Goal: Task Accomplishment & Management: Use online tool/utility

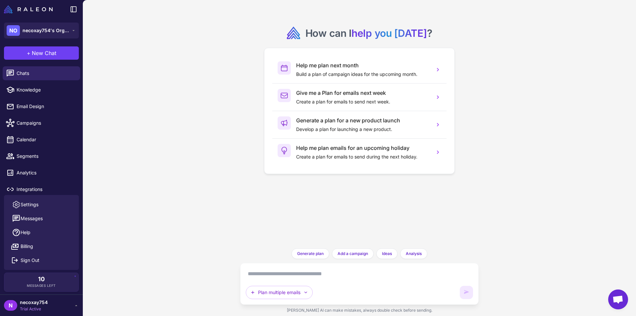
click at [345, 284] on div "Plan multiple emails" at bounding box center [359, 283] width 227 height 30
click at [345, 278] on textarea at bounding box center [359, 273] width 227 height 11
click at [22, 93] on span "Knowledge" at bounding box center [46, 89] width 58 height 7
select select
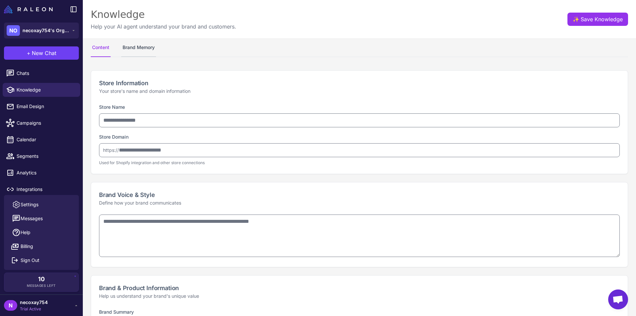
click at [126, 48] on button "Brand Memory" at bounding box center [138, 47] width 35 height 19
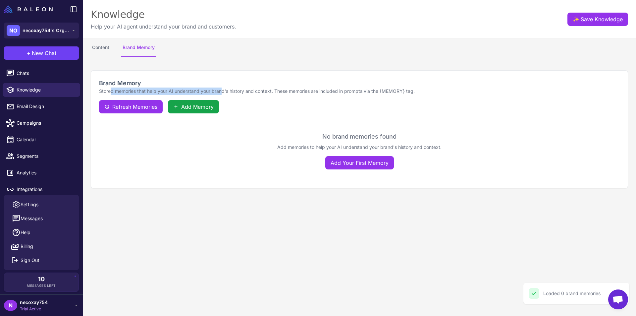
drag, startPoint x: 110, startPoint y: 90, endPoint x: 223, endPoint y: 88, distance: 113.6
click at [223, 88] on p "Stored memories that help your AI understand your brand's history and context. …" at bounding box center [359, 90] width 521 height 7
click at [274, 89] on p "Stored memories that help your AI understand your brand's history and context. …" at bounding box center [359, 90] width 521 height 7
click at [272, 94] on p "Stored memories that help your AI understand your brand's history and context. …" at bounding box center [359, 90] width 521 height 7
drag, startPoint x: 93, startPoint y: 90, endPoint x: 347, endPoint y: 88, distance: 254.4
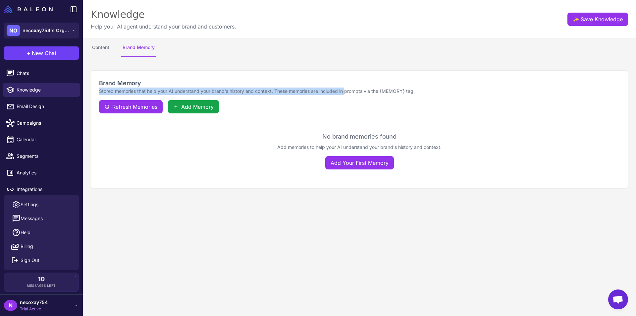
click at [347, 88] on div "Brand Memory Stored memories that help your AI understand your brand's history …" at bounding box center [359, 96] width 537 height 51
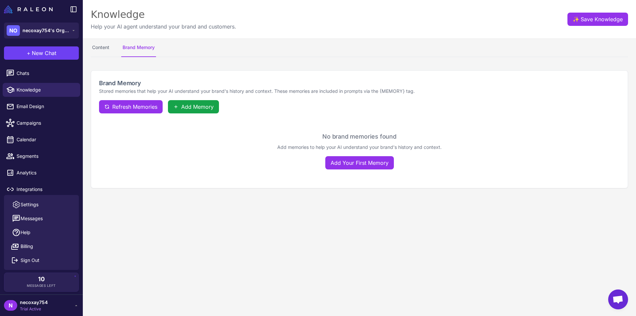
click at [350, 94] on p "Stored memories that help your AI understand your brand's history and context. …" at bounding box center [359, 90] width 521 height 7
click at [192, 110] on span "Add Memory" at bounding box center [197, 107] width 32 height 8
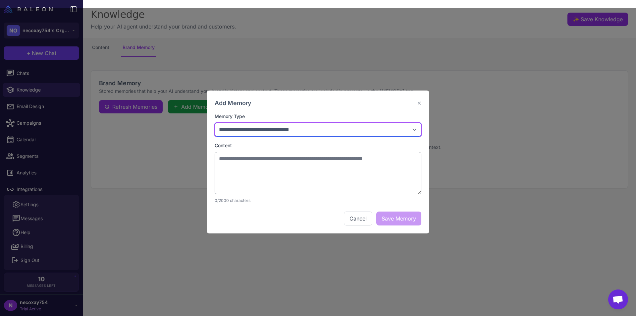
click at [334, 131] on select "**********" at bounding box center [318, 130] width 207 height 14
click at [323, 106] on div "Add Memory ✕" at bounding box center [318, 102] width 207 height 9
click at [416, 102] on div "Add Memory ✕" at bounding box center [318, 102] width 207 height 9
click at [44, 115] on div "**********" at bounding box center [318, 162] width 636 height 308
click at [418, 103] on button "✕" at bounding box center [419, 103] width 4 height 8
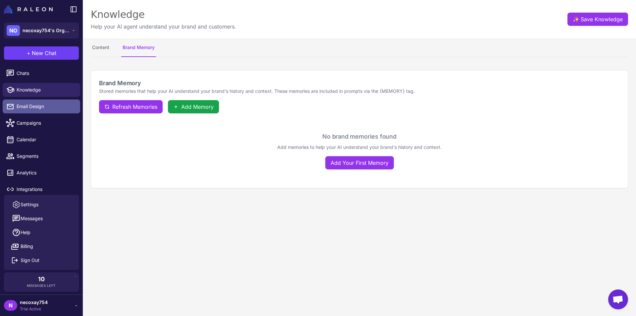
click at [41, 107] on span "Email Design" at bounding box center [46, 106] width 58 height 7
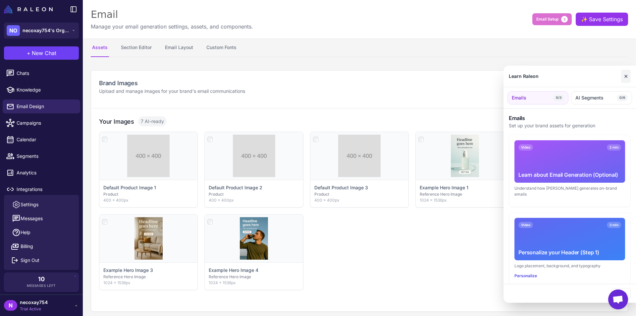
click at [623, 74] on button "✕" at bounding box center [626, 76] width 10 height 13
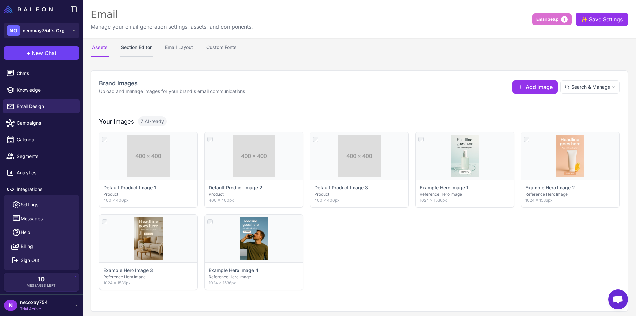
click at [142, 47] on button "Section Editor" at bounding box center [136, 47] width 33 height 19
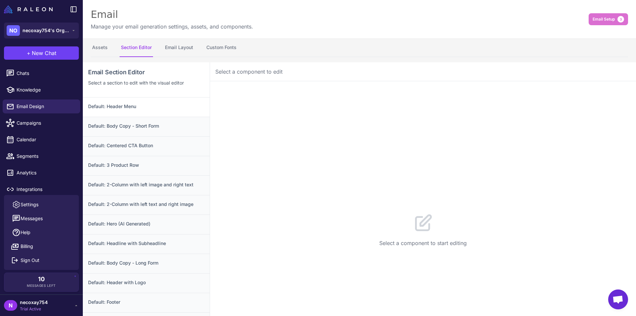
click at [132, 111] on div "Default: Header Menu" at bounding box center [146, 106] width 127 height 19
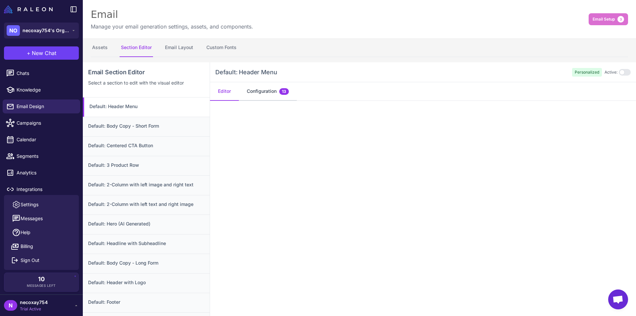
click at [255, 93] on button "Configuration 13" at bounding box center [268, 91] width 58 height 19
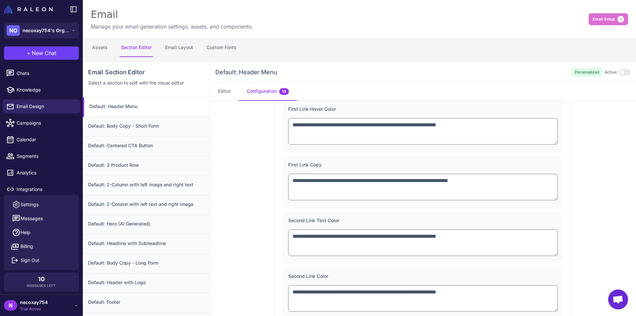
scroll to position [199, 0]
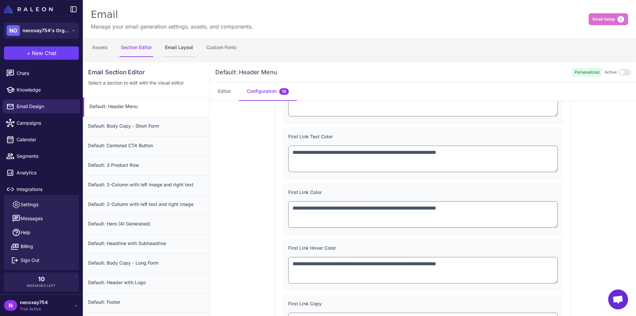
click at [176, 51] on button "Email Layout" at bounding box center [179, 47] width 31 height 19
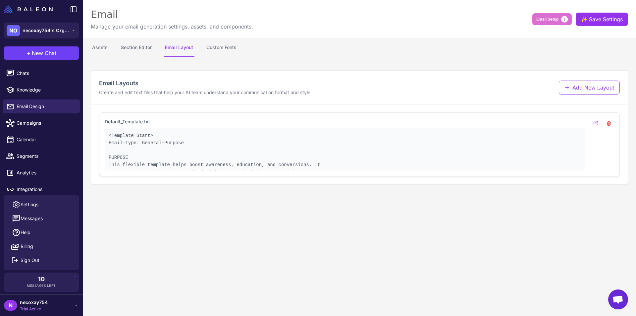
click at [278, 160] on pre "<Template Start> Email-Type: General-Purpose PURPOSE This flexible template hel…" at bounding box center [345, 154] width 472 height 44
click at [293, 166] on pre "<Template Start> Email-Type: General-Purpose PURPOSE This flexible template hel…" at bounding box center [345, 154] width 472 height 44
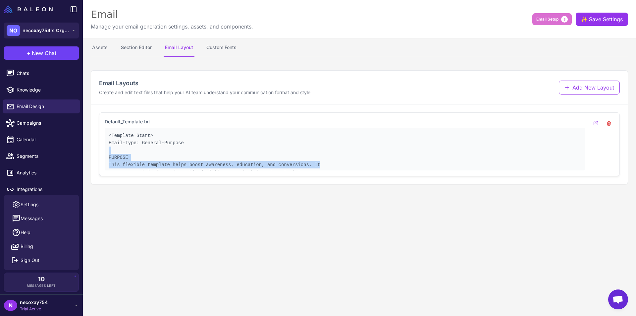
drag, startPoint x: 303, startPoint y: 165, endPoint x: 197, endPoint y: 151, distance: 107.0
click at [197, 151] on pre "<Template Start> Email-Type: General-Purpose PURPOSE This flexible template hel…" at bounding box center [345, 154] width 472 height 44
click at [211, 46] on button "Custom Fonts" at bounding box center [221, 47] width 33 height 19
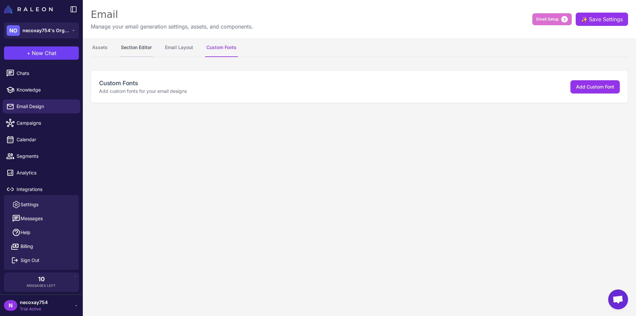
click at [132, 52] on button "Section Editor" at bounding box center [136, 47] width 33 height 19
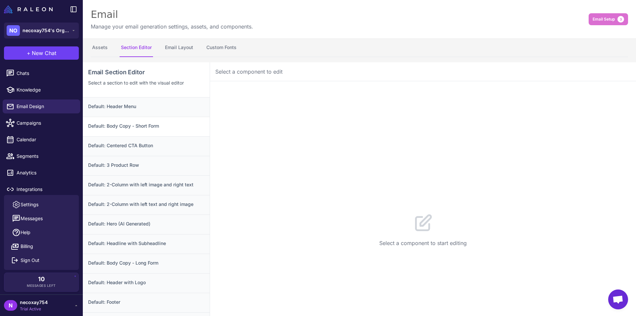
click at [148, 129] on h3 "Default: Body Copy - Short Form" at bounding box center [146, 125] width 116 height 7
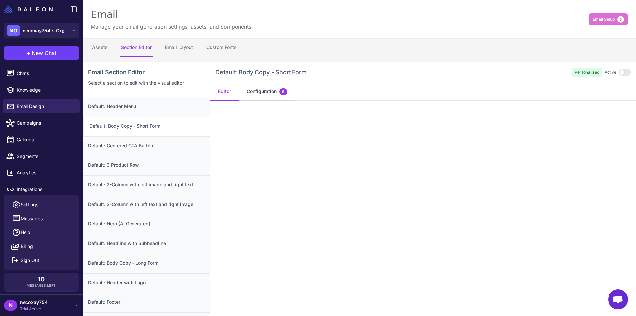
click at [264, 91] on button "Configuration 6" at bounding box center [267, 91] width 56 height 19
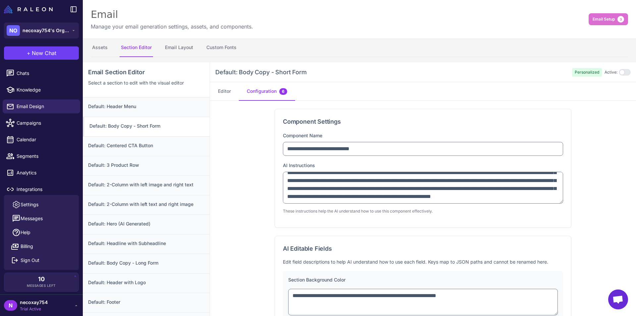
scroll to position [46, 0]
click at [160, 159] on div "Default: 3 Product Row" at bounding box center [146, 166] width 127 height 20
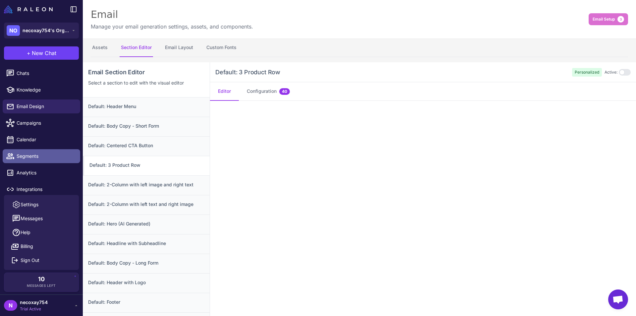
click at [35, 154] on span "Segments" at bounding box center [46, 155] width 58 height 7
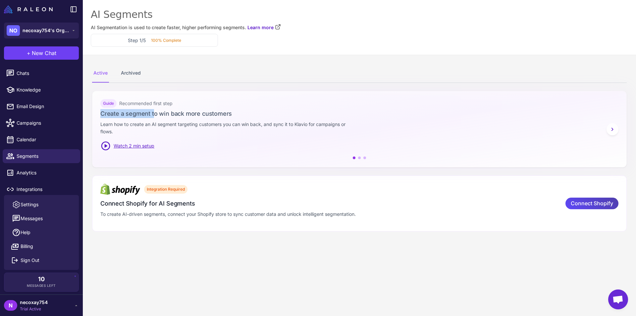
drag, startPoint x: 154, startPoint y: 117, endPoint x: 282, endPoint y: 104, distance: 127.8
click at [282, 104] on div "Guide Recommended first step Create a segment to win back more customers Learn …" at bounding box center [359, 125] width 518 height 52
click at [282, 104] on div "Guide Recommended first step" at bounding box center [359, 103] width 518 height 9
click at [49, 110] on link "Email Design" at bounding box center [42, 106] width 78 height 14
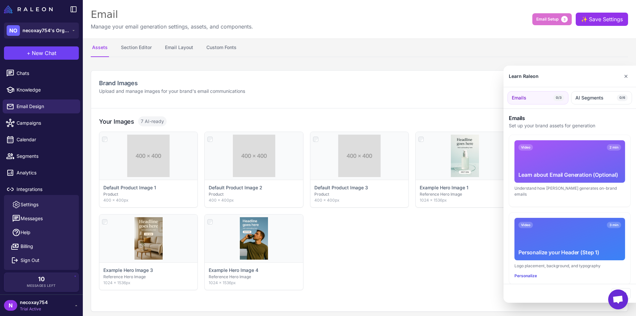
click at [181, 46] on div at bounding box center [318, 158] width 636 height 316
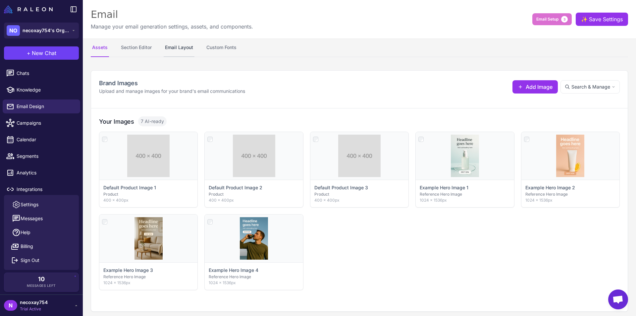
click at [181, 48] on button "Email Layout" at bounding box center [179, 47] width 31 height 19
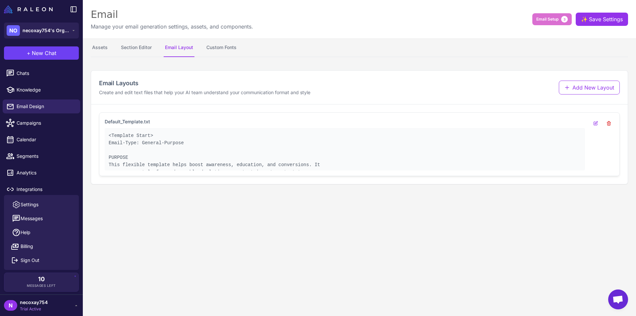
drag, startPoint x: 266, startPoint y: 152, endPoint x: 350, endPoint y: 156, distance: 83.6
click at [267, 152] on pre "<Template Start> Email-Type: General-Purpose PURPOSE This flexible template hel…" at bounding box center [345, 154] width 472 height 44
drag, startPoint x: 379, startPoint y: 156, endPoint x: 186, endPoint y: 118, distance: 197.5
click at [186, 118] on div "Default_Template.txt <Template Start> Email-Type: General-Purpose PURPOSE This …" at bounding box center [359, 144] width 521 height 64
click at [203, 122] on h3 "Default_Template.txt" at bounding box center [345, 121] width 480 height 7
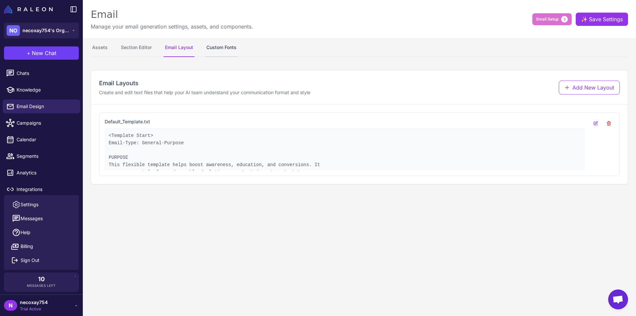
click at [225, 46] on button "Custom Fonts" at bounding box center [221, 47] width 33 height 19
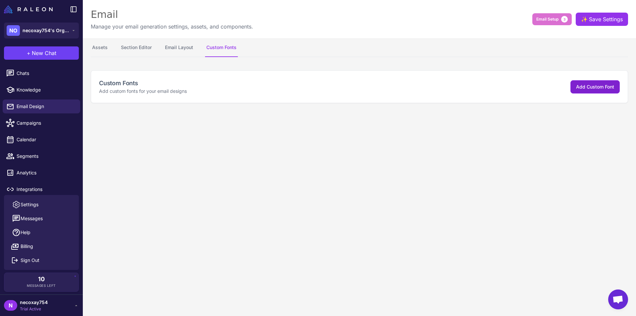
click at [575, 90] on button "Add Custom Font" at bounding box center [594, 86] width 49 height 13
select select "***"
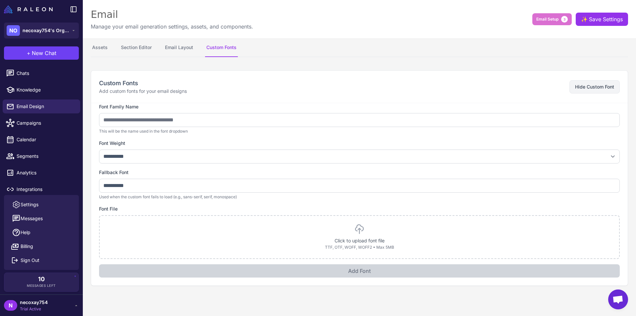
click at [591, 90] on button "Hide Custom Font" at bounding box center [594, 86] width 50 height 13
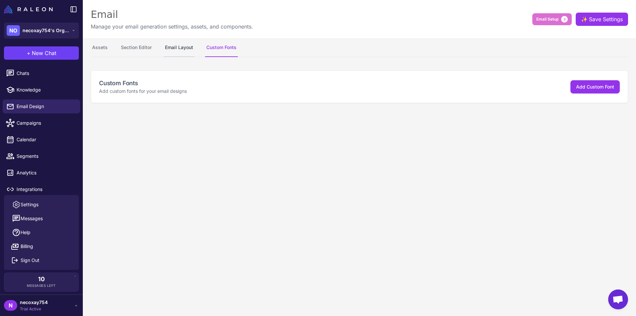
click at [176, 47] on button "Email Layout" at bounding box center [179, 47] width 31 height 19
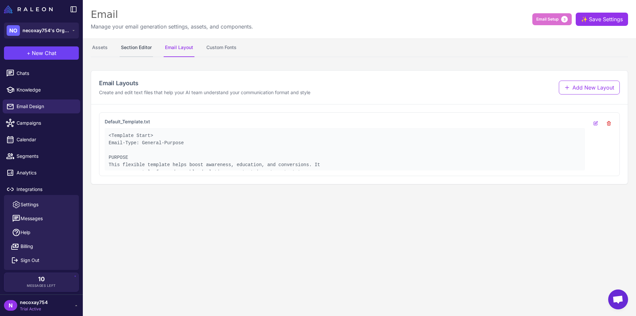
click at [140, 46] on button "Section Editor" at bounding box center [136, 47] width 33 height 19
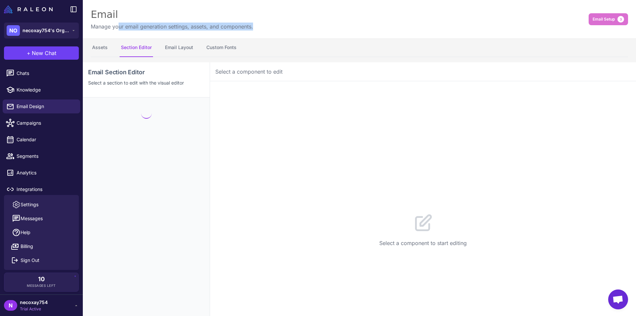
drag, startPoint x: 138, startPoint y: 29, endPoint x: 120, endPoint y: 29, distance: 18.2
click at [120, 29] on div "Email Manage your email generation settings, assets, and components. Email Setu…" at bounding box center [359, 19] width 553 height 38
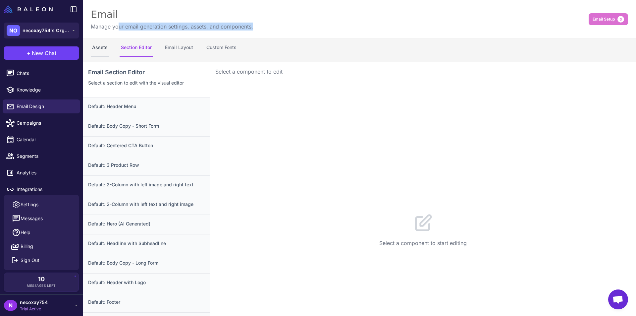
click at [104, 50] on button "Assets" at bounding box center [100, 47] width 18 height 19
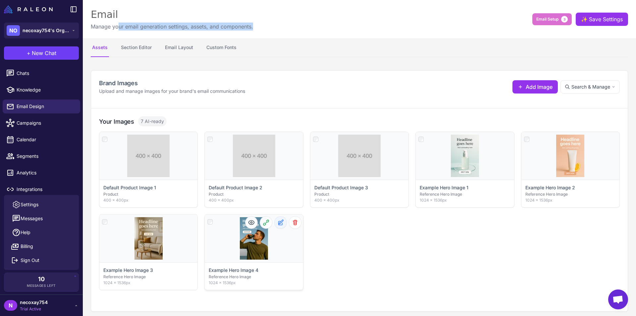
click at [281, 223] on icon at bounding box center [280, 222] width 7 height 7
select select "**********"
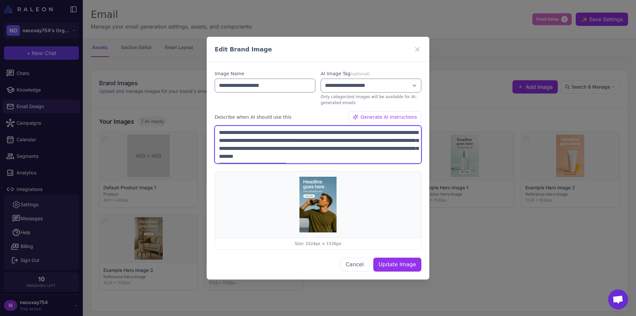
click at [333, 131] on textarea "**********" at bounding box center [318, 145] width 207 height 38
drag, startPoint x: 382, startPoint y: 155, endPoint x: 185, endPoint y: 112, distance: 202.1
click at [185, 112] on div "**********" at bounding box center [318, 158] width 636 height 316
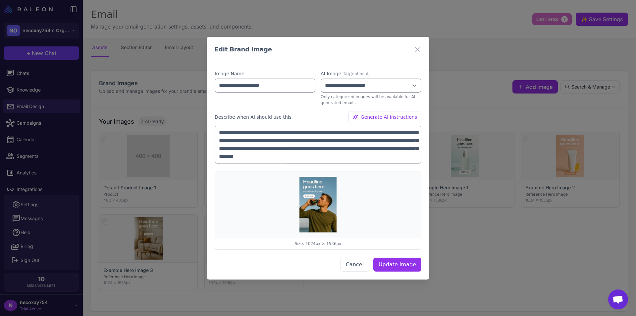
click at [348, 113] on div "Describe when AI should use this Generate AI Instructions" at bounding box center [318, 117] width 207 height 12
click at [339, 90] on select "**********" at bounding box center [371, 86] width 101 height 14
click at [310, 107] on div "**********" at bounding box center [318, 170] width 207 height 201
drag, startPoint x: 172, startPoint y: 71, endPoint x: 168, endPoint y: 70, distance: 4.7
click at [172, 71] on div "**********" at bounding box center [318, 158] width 636 height 316
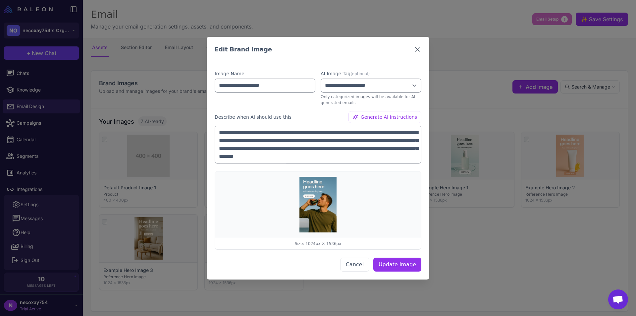
click at [420, 49] on icon at bounding box center [417, 49] width 8 height 8
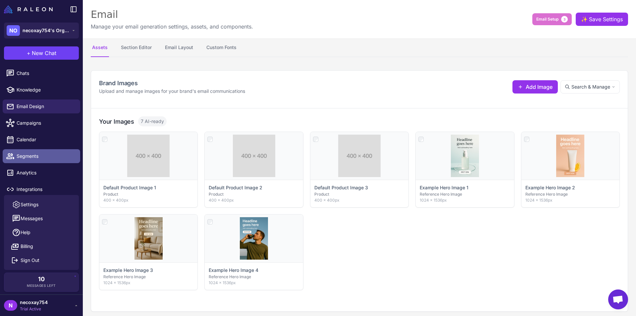
click at [46, 161] on link "Segments" at bounding box center [42, 156] width 78 height 14
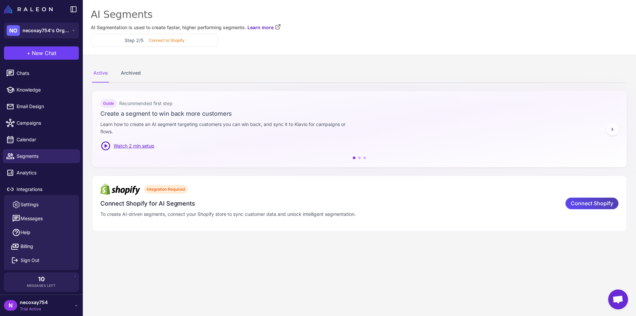
click at [133, 14] on div "AI Segments" at bounding box center [359, 14] width 537 height 13
click at [615, 130] on icon at bounding box center [612, 129] width 7 height 7
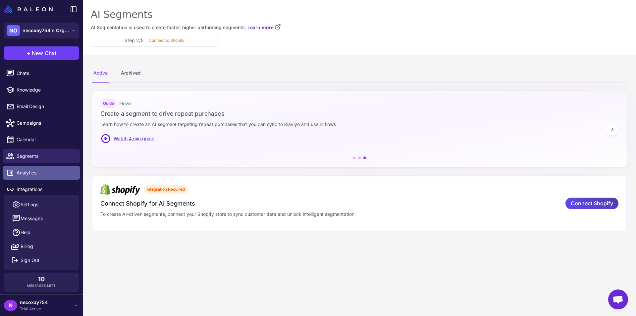
click at [52, 175] on span "Analytics" at bounding box center [46, 172] width 58 height 7
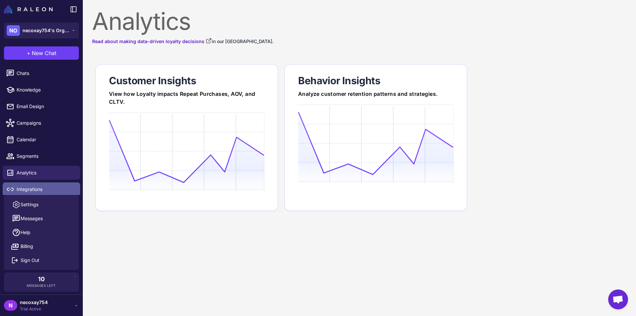
drag, startPoint x: 63, startPoint y: 188, endPoint x: 69, endPoint y: 187, distance: 6.3
click at [63, 188] on span "Integrations" at bounding box center [46, 189] width 58 height 7
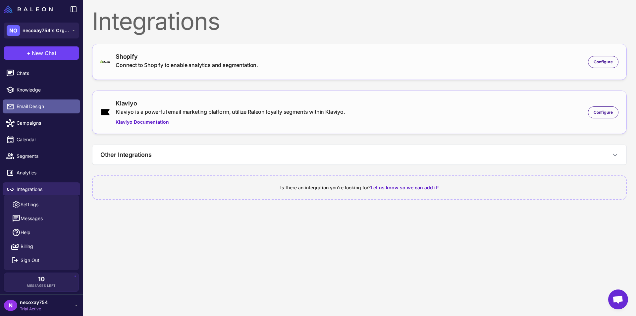
click at [38, 101] on link "Email Design" at bounding box center [42, 106] width 78 height 14
